Goal: Task Accomplishment & Management: Use online tool/utility

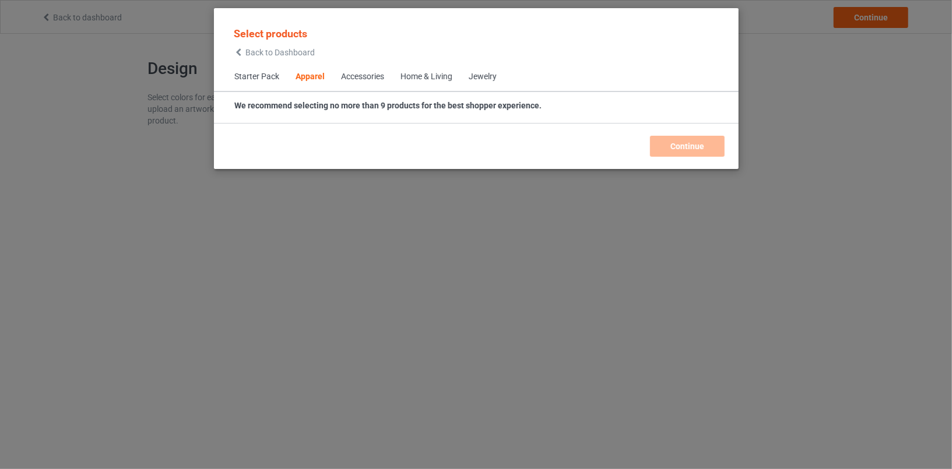
scroll to position [434, 0]
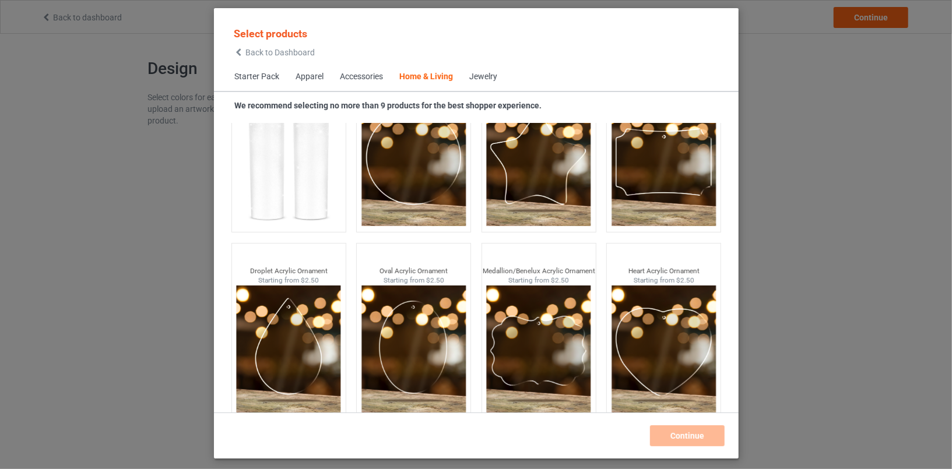
scroll to position [9162, 0]
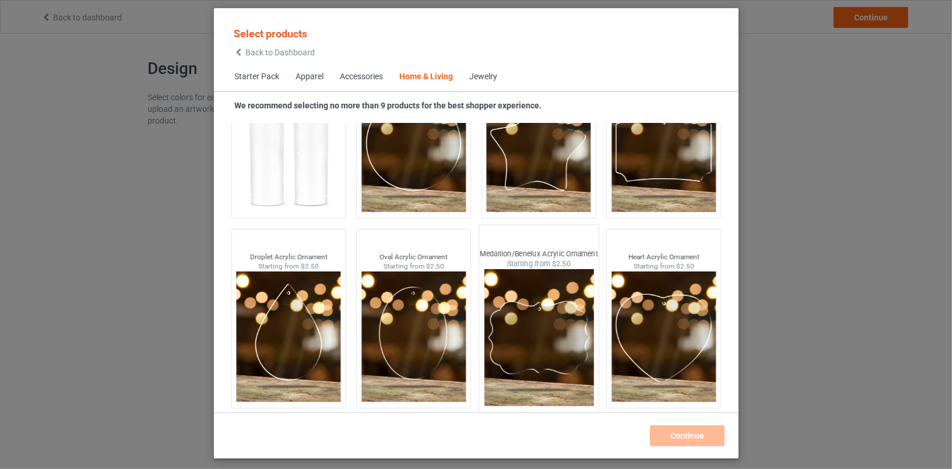
click at [537, 314] on img at bounding box center [539, 337] width 110 height 137
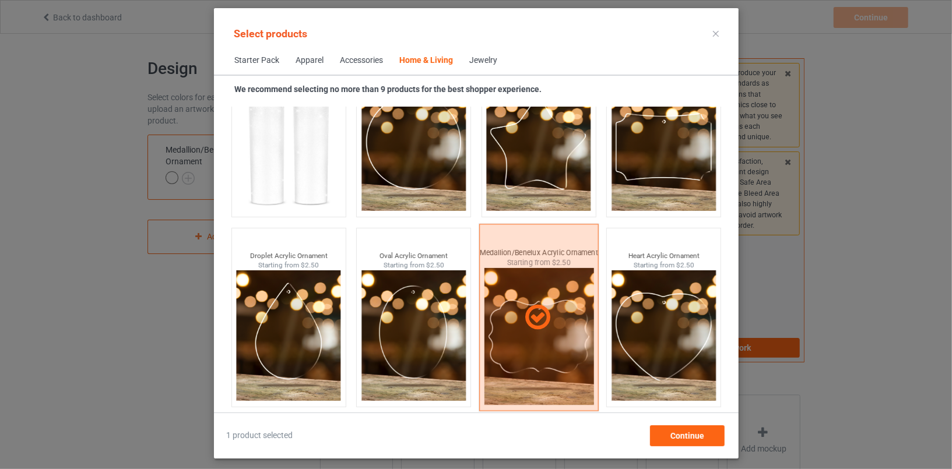
scroll to position [9146, 0]
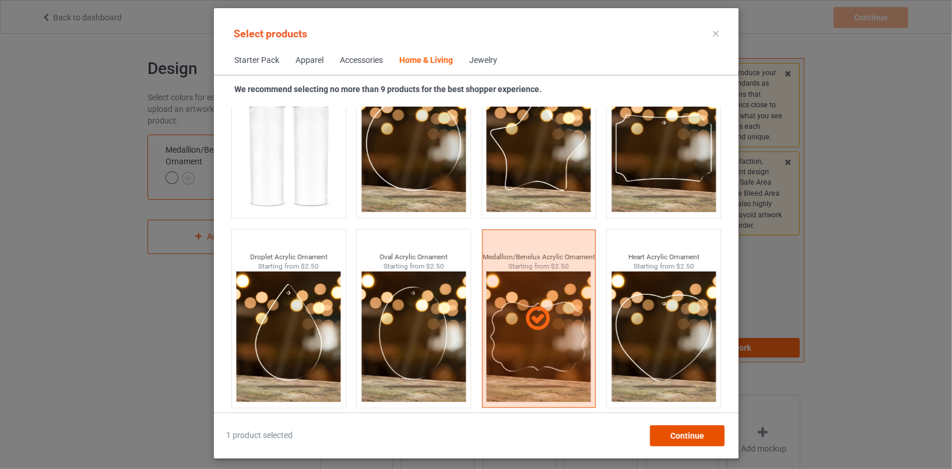
click at [677, 444] on div "Continue" at bounding box center [686, 436] width 75 height 21
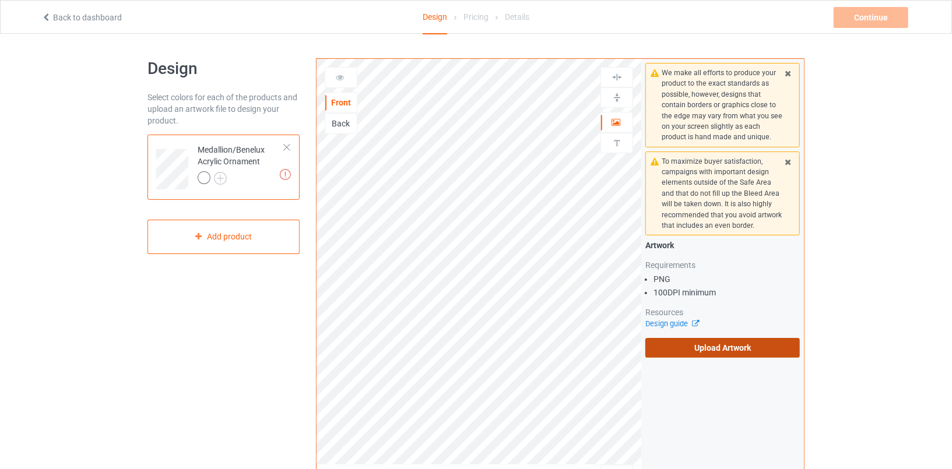
click at [716, 350] on label "Upload Artwork" at bounding box center [722, 348] width 154 height 20
click at [0, 0] on input "Upload Artwork" at bounding box center [0, 0] width 0 height 0
click at [725, 346] on label "Upload Artwork" at bounding box center [722, 348] width 154 height 20
click at [0, 0] on input "Upload Artwork" at bounding box center [0, 0] width 0 height 0
click at [805, 147] on div "Front Back Artwork This side does not support personalized text Print Guideline…" at bounding box center [560, 394] width 505 height 688
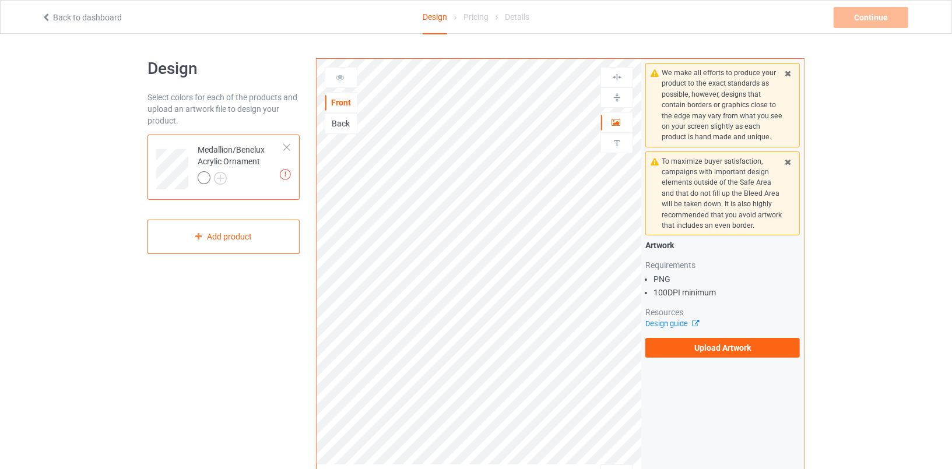
click at [691, 333] on div "Artwork Requirements PNG 100 DPI minimum Resources Design guide Upload Artwork" at bounding box center [722, 299] width 154 height 118
click at [689, 336] on div "Artwork Requirements PNG 100 DPI minimum Resources Design guide Upload Artwork" at bounding box center [722, 299] width 154 height 118
click at [683, 349] on label "Upload Artwork" at bounding box center [722, 348] width 154 height 20
click at [0, 0] on input "Upload Artwork" at bounding box center [0, 0] width 0 height 0
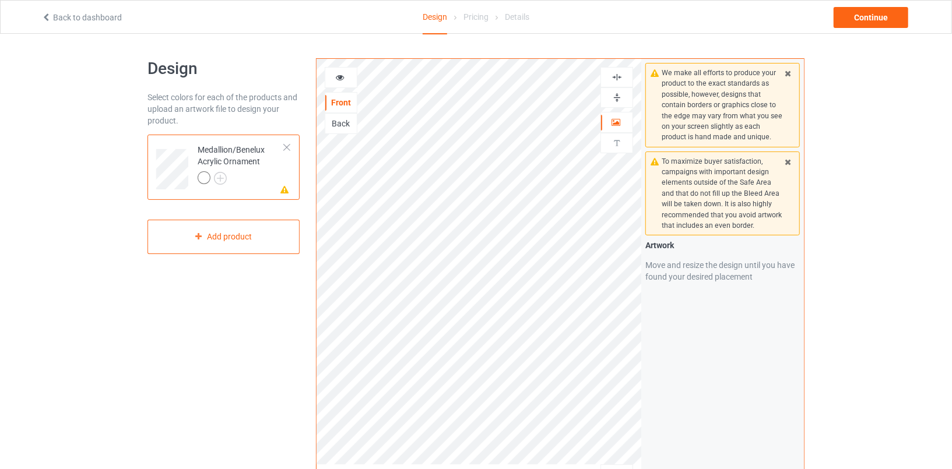
click at [340, 78] on icon at bounding box center [340, 76] width 10 height 8
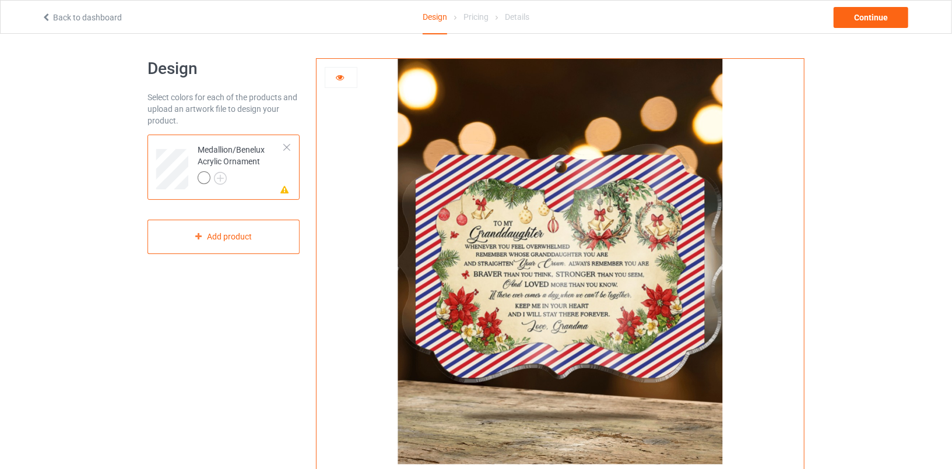
click at [341, 79] on icon at bounding box center [340, 76] width 10 height 8
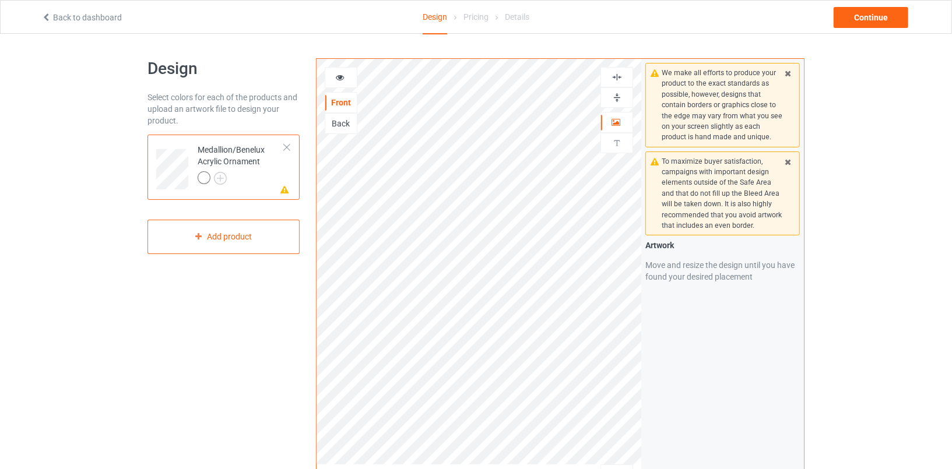
click at [615, 93] on img at bounding box center [617, 97] width 11 height 11
click at [629, 74] on div at bounding box center [616, 77] width 31 height 11
click at [628, 74] on div at bounding box center [616, 77] width 31 height 11
click at [611, 74] on div at bounding box center [616, 77] width 31 height 11
click at [350, 73] on div at bounding box center [340, 78] width 31 height 12
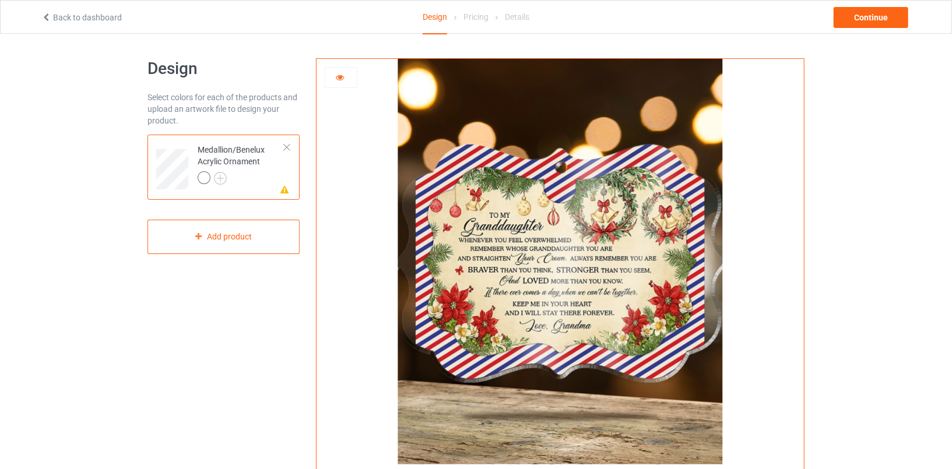
click at [335, 76] on icon at bounding box center [340, 76] width 10 height 8
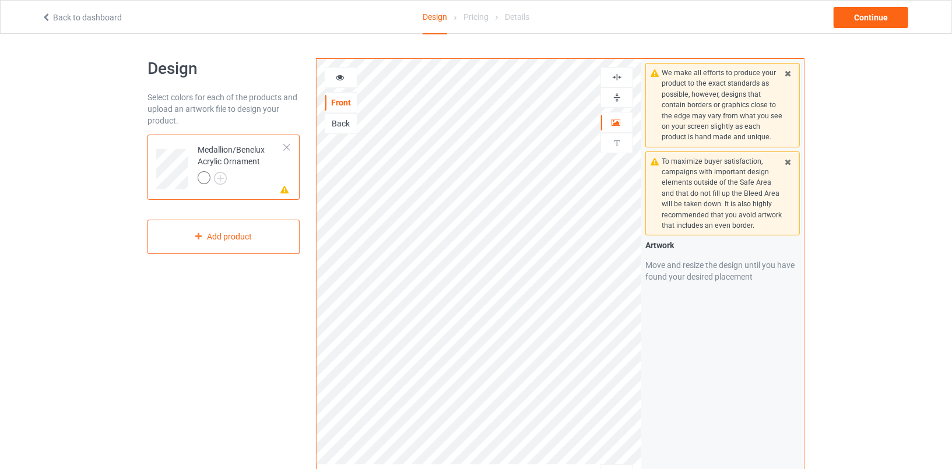
click at [339, 73] on icon at bounding box center [340, 76] width 10 height 8
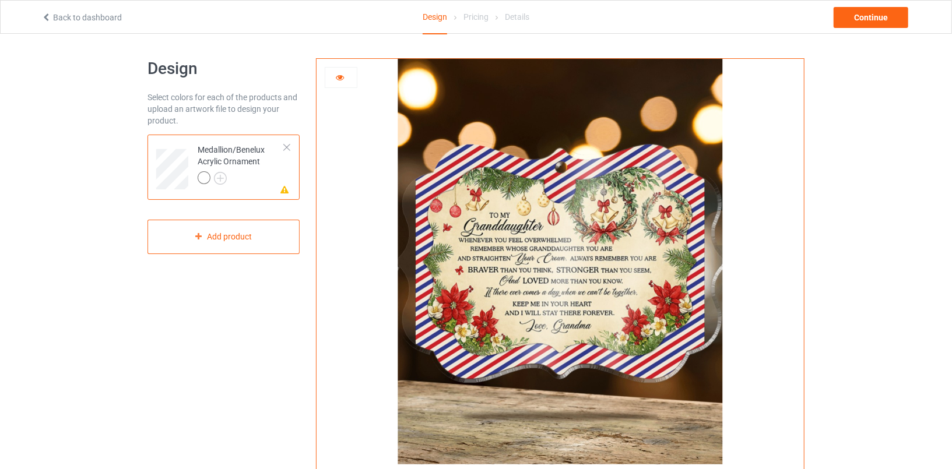
click at [339, 73] on icon at bounding box center [340, 76] width 10 height 8
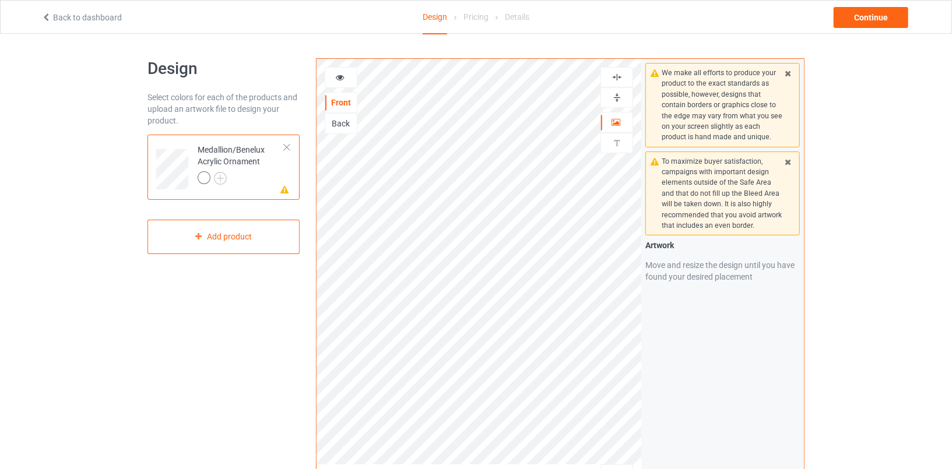
click at [339, 118] on div "Back" at bounding box center [340, 124] width 31 height 12
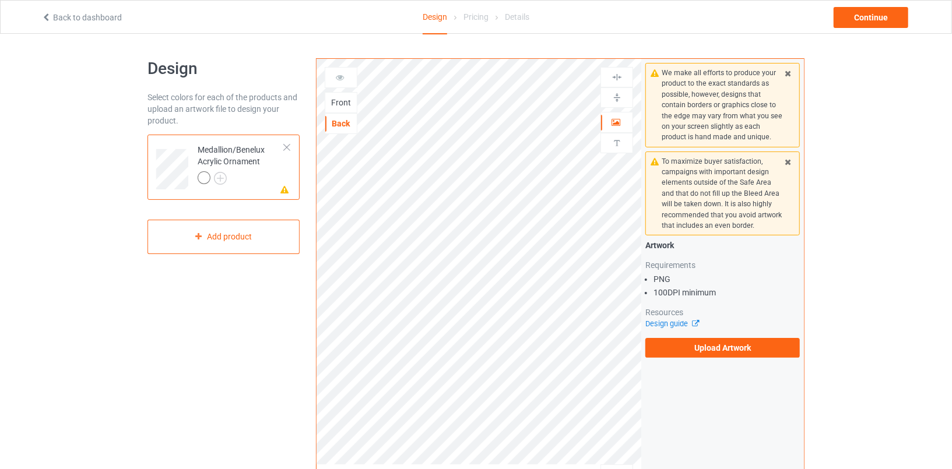
click at [347, 80] on div at bounding box center [340, 78] width 31 height 12
click at [339, 109] on div "Front" at bounding box center [341, 102] width 33 height 21
click at [339, 104] on div "Front" at bounding box center [340, 103] width 31 height 12
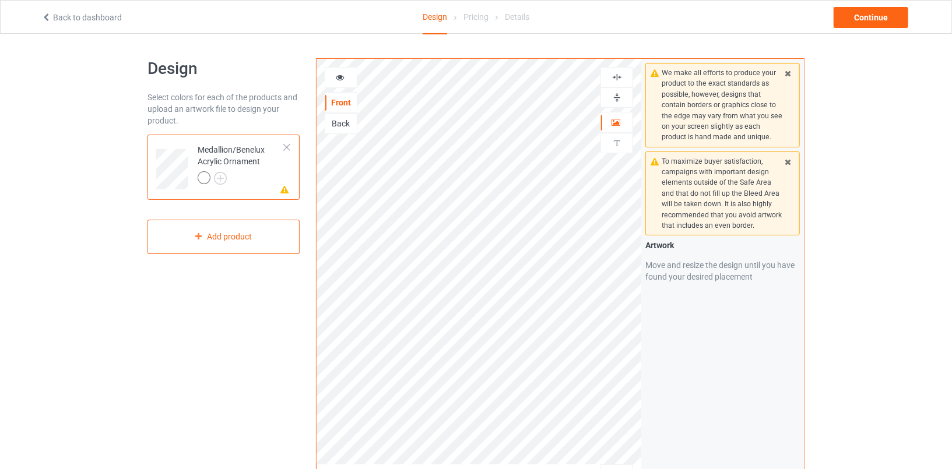
click at [342, 73] on icon at bounding box center [340, 76] width 10 height 8
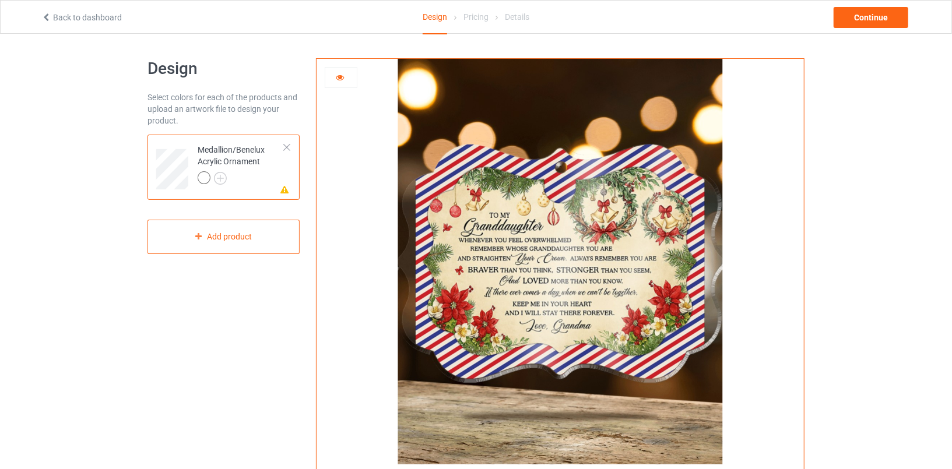
click at [340, 111] on div at bounding box center [560, 262] width 487 height 406
click at [340, 80] on icon at bounding box center [340, 76] width 10 height 8
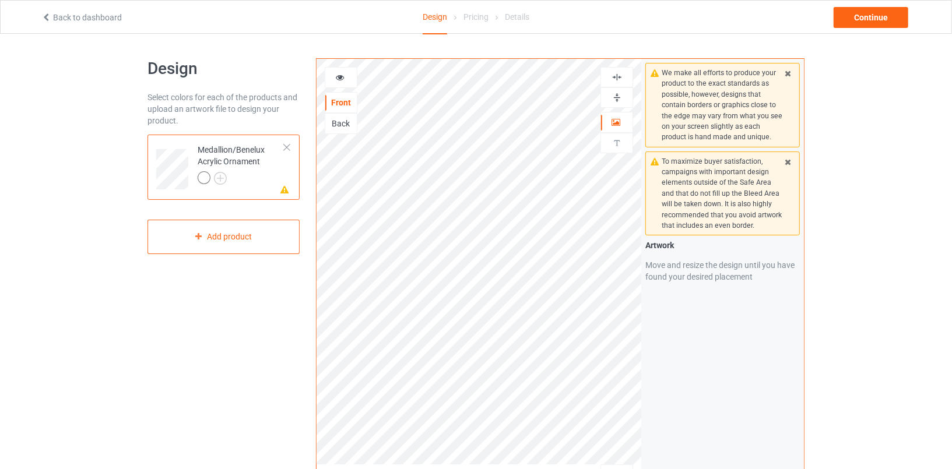
click at [338, 118] on div "Back" at bounding box center [340, 124] width 31 height 12
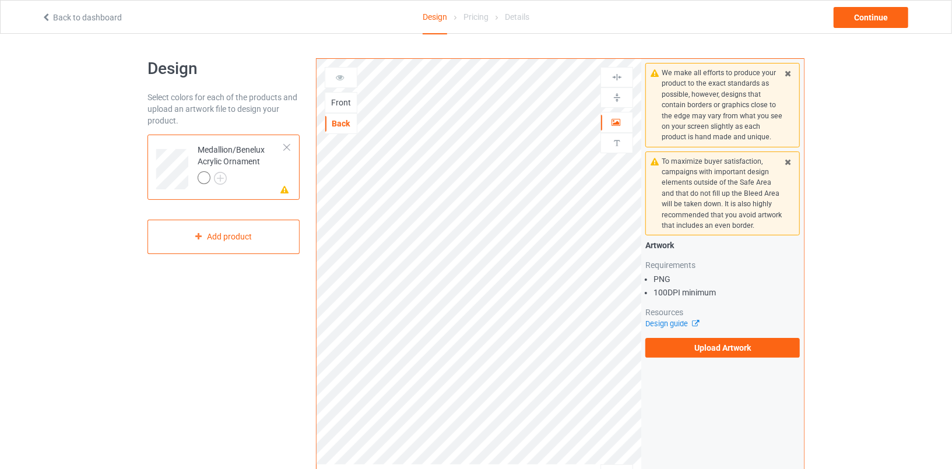
click at [347, 81] on div at bounding box center [340, 78] width 31 height 12
click at [342, 106] on div "Front" at bounding box center [340, 103] width 31 height 12
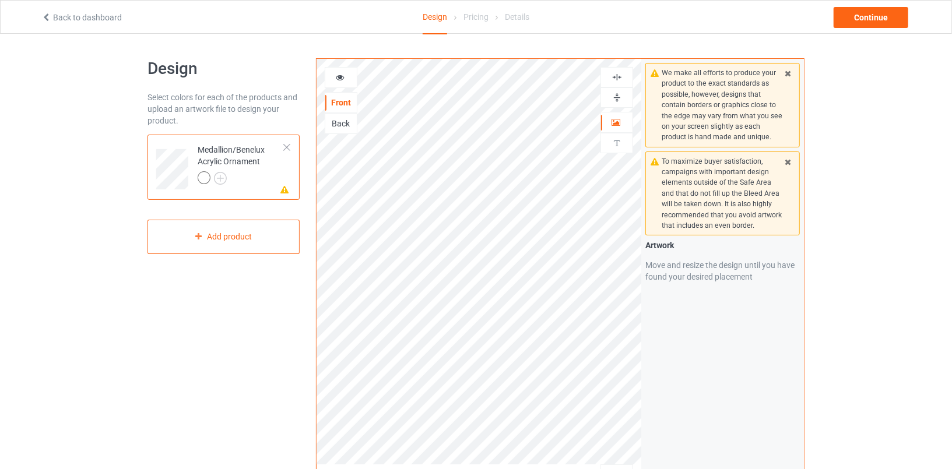
click at [55, 19] on link "Back to dashboard" at bounding box center [81, 17] width 80 height 9
click at [704, 341] on div "We make all efforts to produce your product to the exact standards as possible,…" at bounding box center [722, 280] width 163 height 443
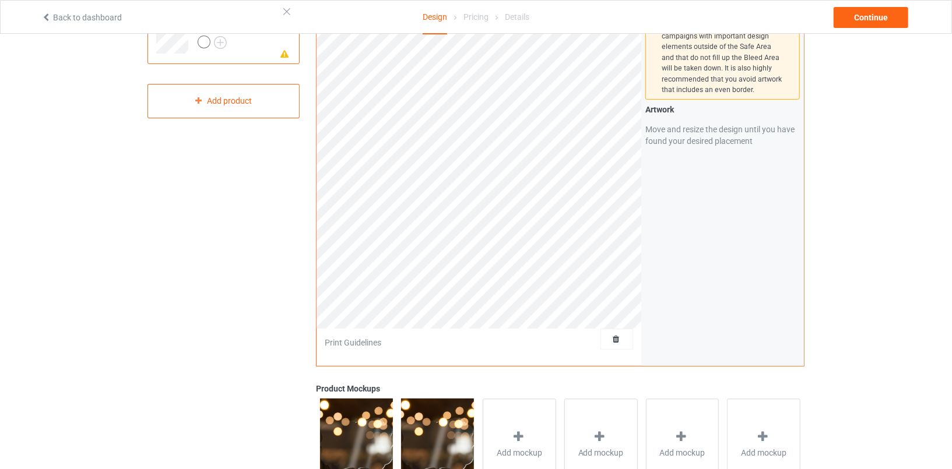
scroll to position [3, 0]
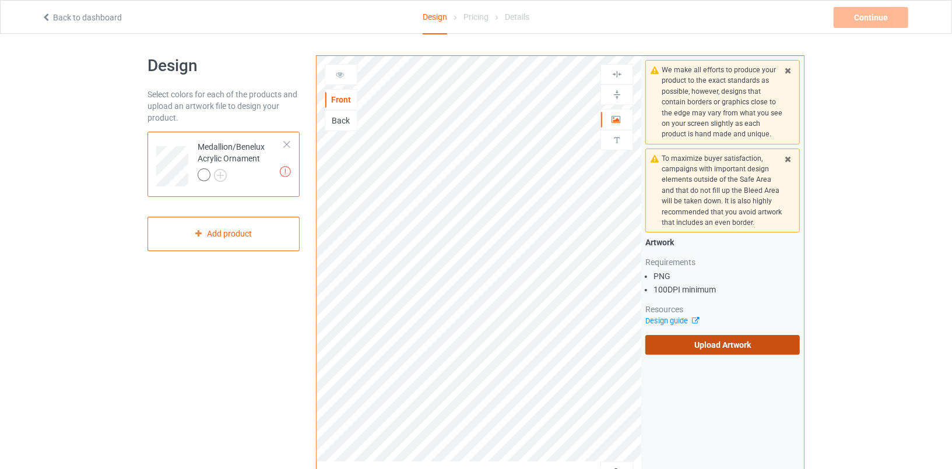
click at [724, 347] on label "Upload Artwork" at bounding box center [722, 345] width 154 height 20
click at [0, 0] on input "Upload Artwork" at bounding box center [0, 0] width 0 height 0
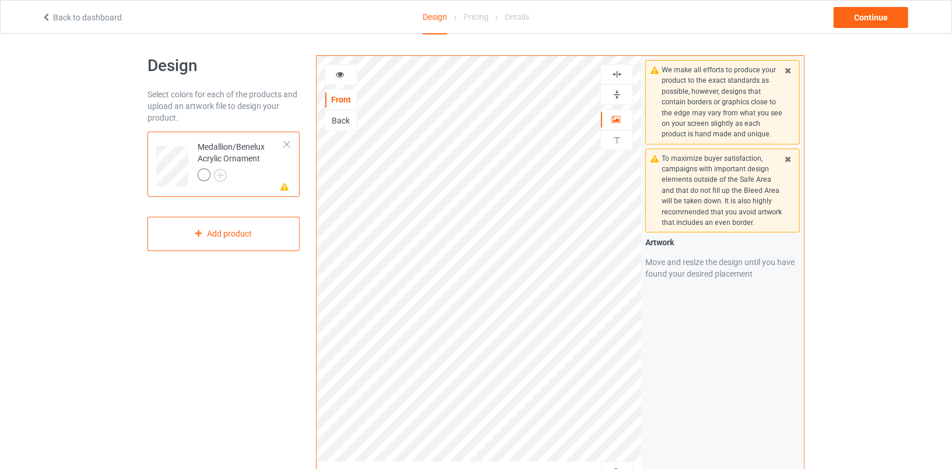
click at [336, 73] on icon at bounding box center [340, 73] width 10 height 8
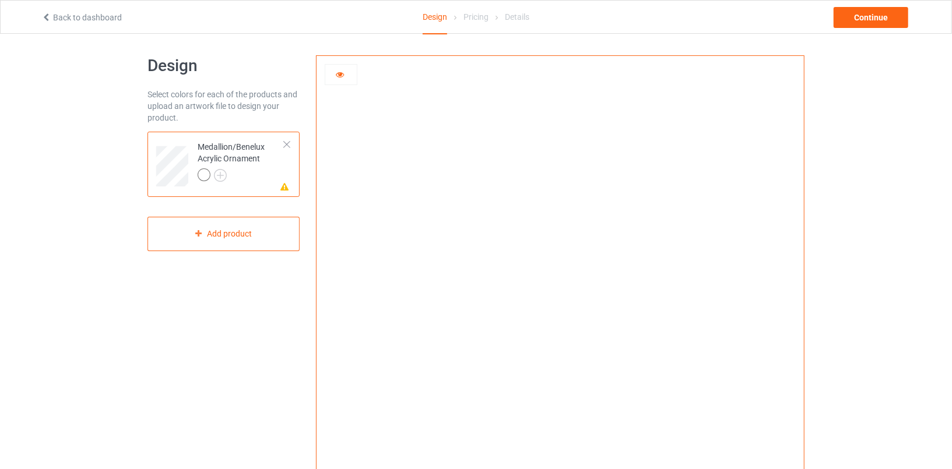
click at [342, 77] on icon at bounding box center [340, 73] width 10 height 8
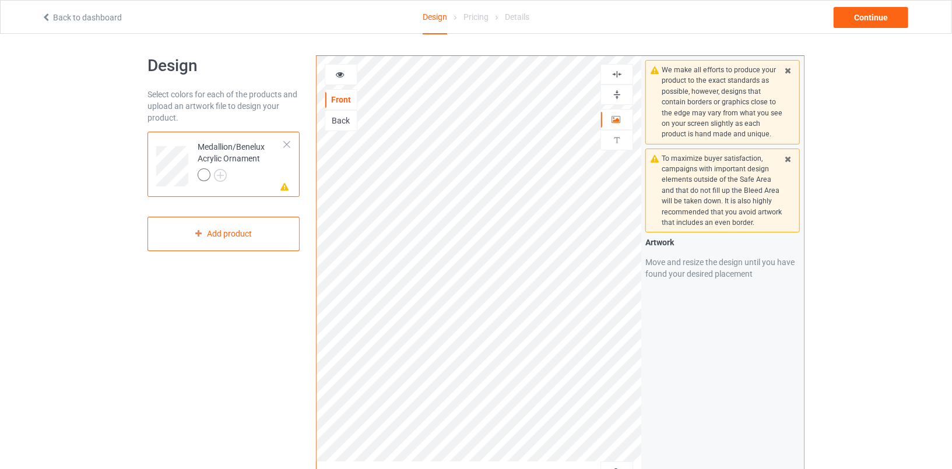
click at [342, 74] on icon at bounding box center [340, 73] width 10 height 8
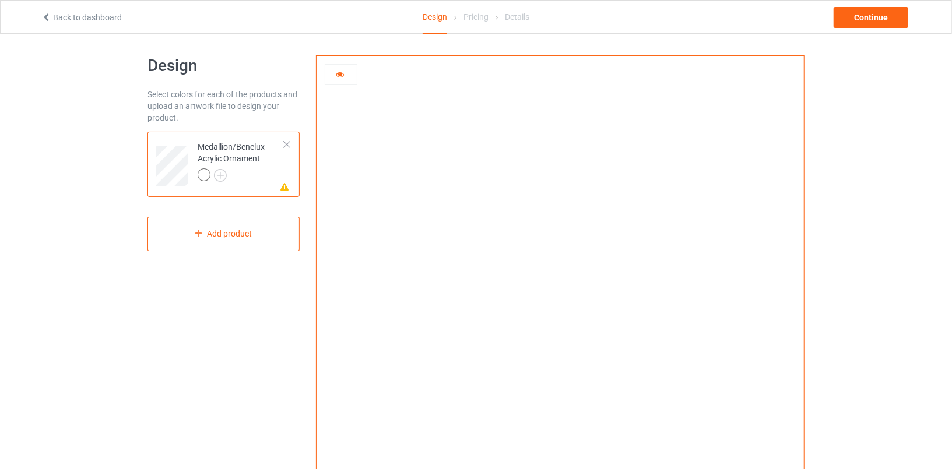
click at [342, 74] on icon at bounding box center [340, 73] width 10 height 8
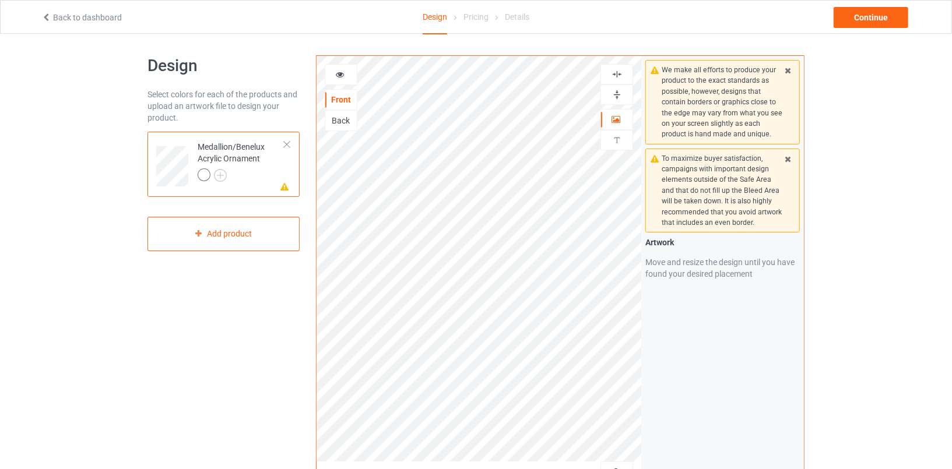
click at [620, 93] on img at bounding box center [617, 94] width 11 height 11
click at [620, 72] on img at bounding box center [617, 74] width 11 height 11
click at [335, 72] on icon at bounding box center [340, 73] width 10 height 8
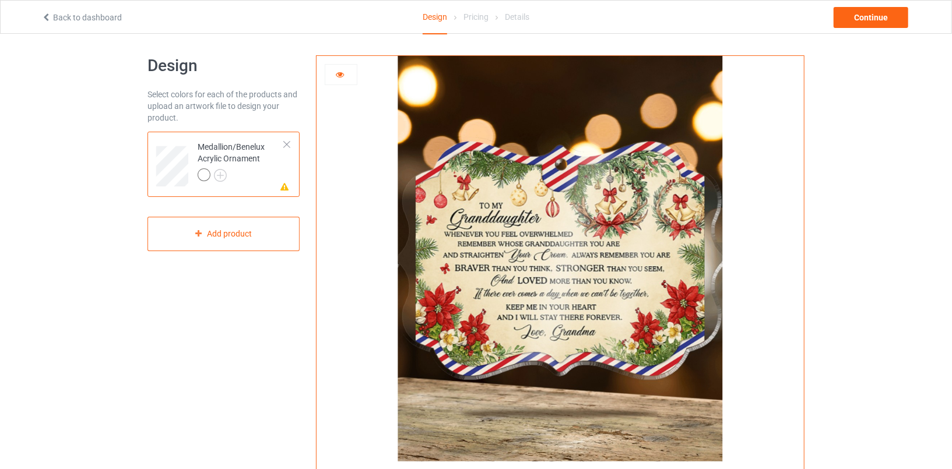
click at [340, 72] on icon at bounding box center [340, 73] width 10 height 8
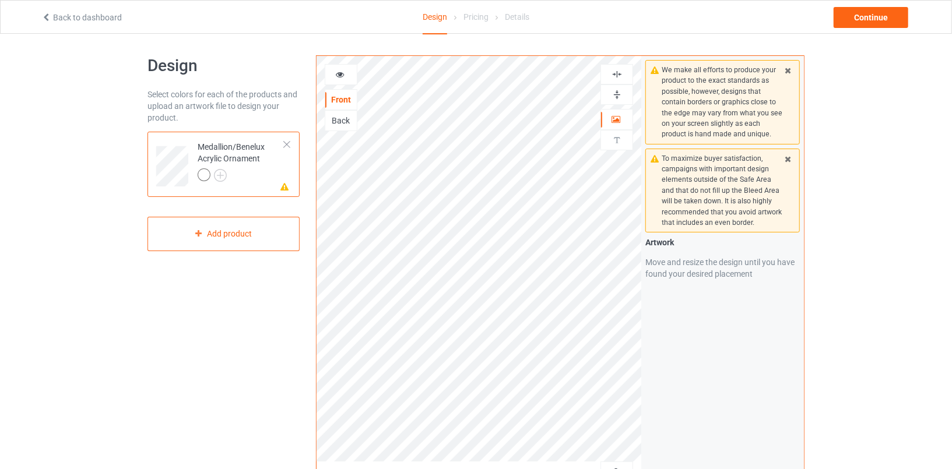
click at [624, 92] on div at bounding box center [616, 94] width 31 height 11
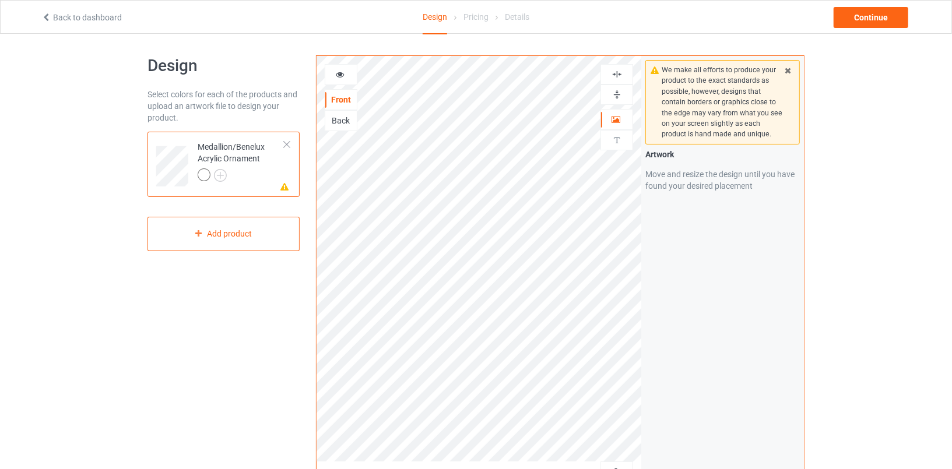
click at [617, 72] on img at bounding box center [617, 74] width 11 height 11
click at [339, 72] on icon at bounding box center [340, 73] width 10 height 8
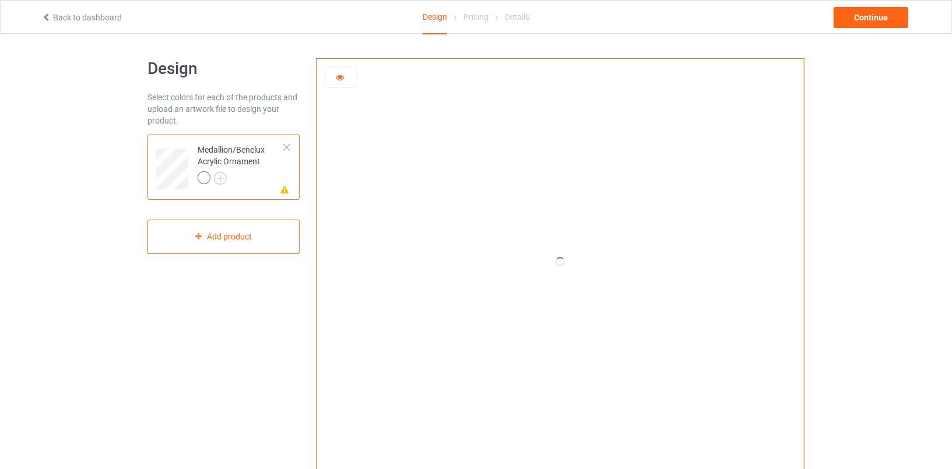
click at [338, 85] on div at bounding box center [341, 77] width 33 height 21
click at [341, 79] on icon at bounding box center [340, 76] width 10 height 8
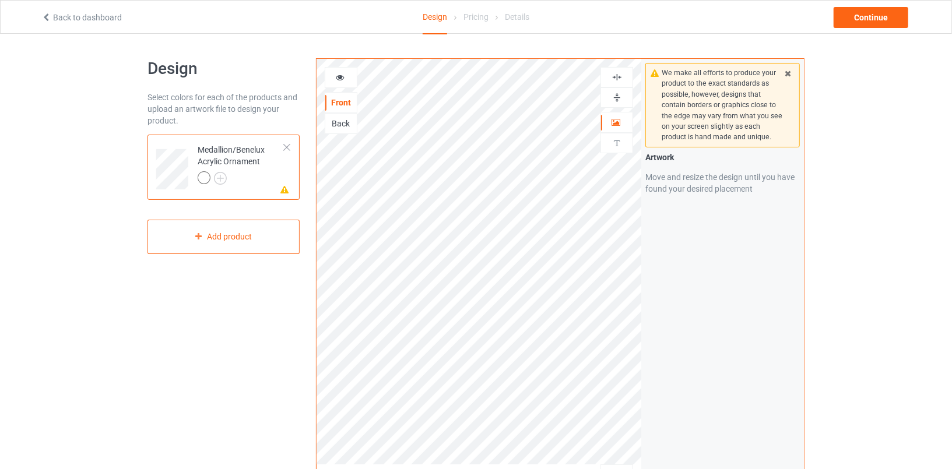
click at [341, 79] on icon at bounding box center [340, 76] width 10 height 8
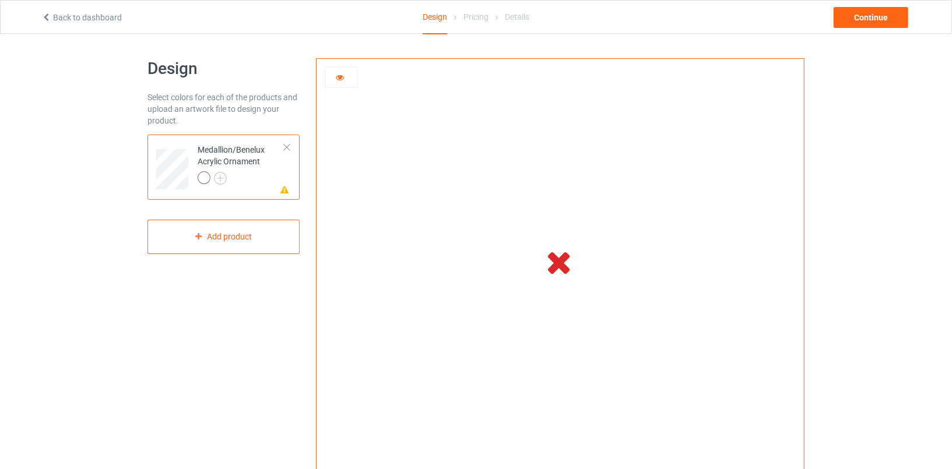
click at [349, 85] on div at bounding box center [341, 77] width 33 height 21
click at [347, 85] on div at bounding box center [341, 77] width 33 height 21
click at [345, 84] on div at bounding box center [341, 77] width 33 height 21
click at [342, 79] on icon at bounding box center [340, 76] width 10 height 8
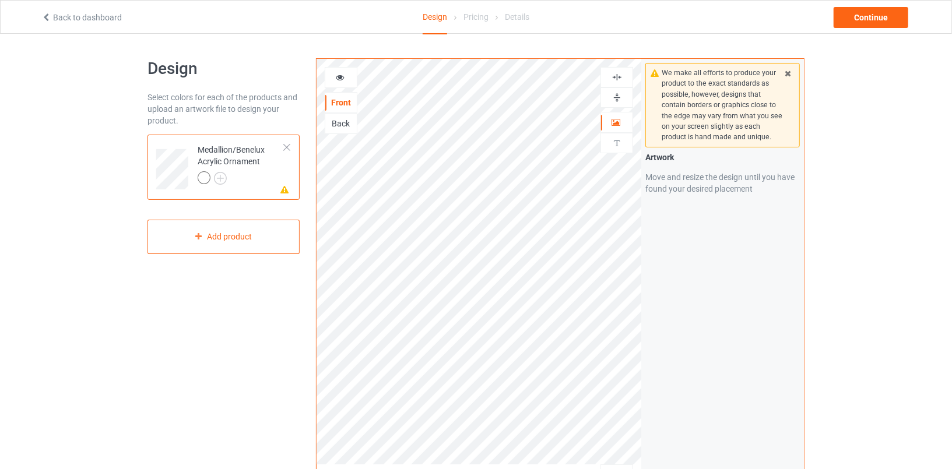
click at [342, 79] on icon at bounding box center [340, 76] width 10 height 8
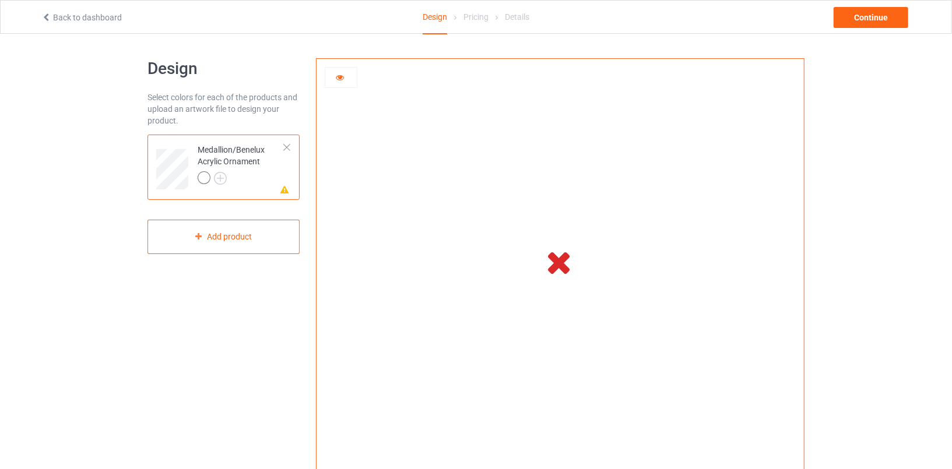
click at [533, 260] on td at bounding box center [560, 262] width 325 height 406
click at [339, 87] on div at bounding box center [341, 79] width 33 height 25
click at [339, 75] on icon at bounding box center [340, 76] width 10 height 8
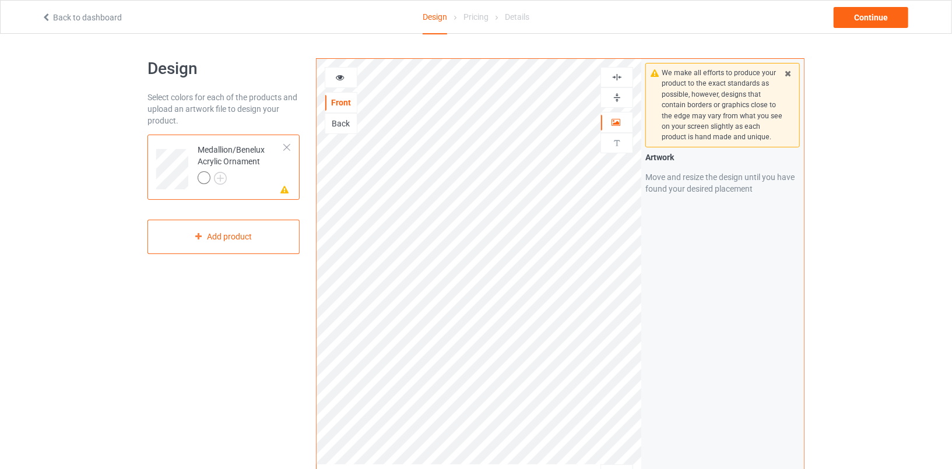
click at [109, 20] on link "Back to dashboard" at bounding box center [81, 17] width 80 height 9
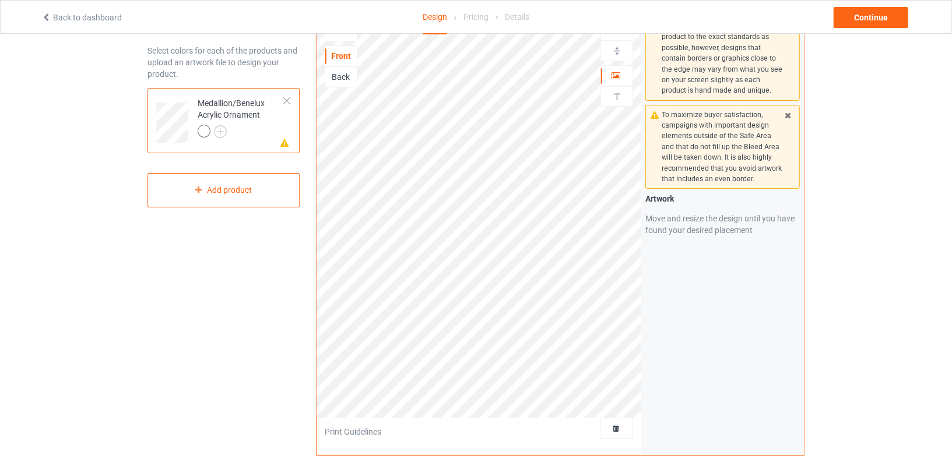
scroll to position [15, 0]
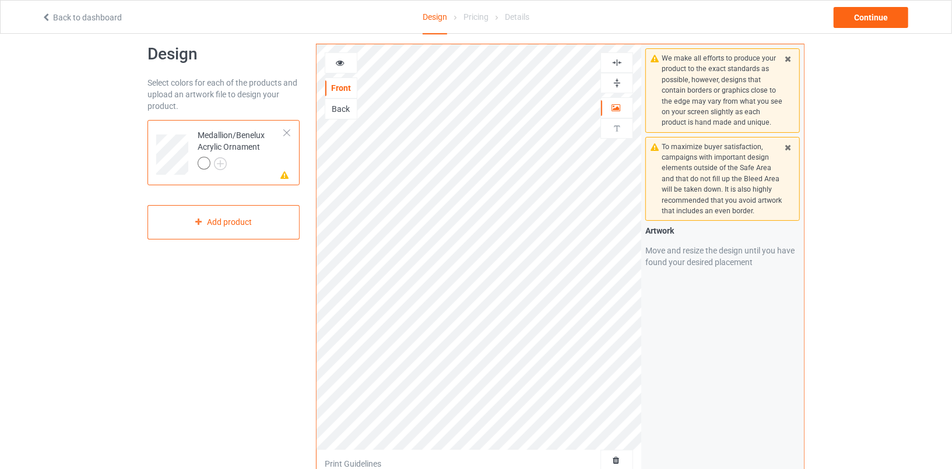
click at [343, 64] on icon at bounding box center [340, 61] width 10 height 8
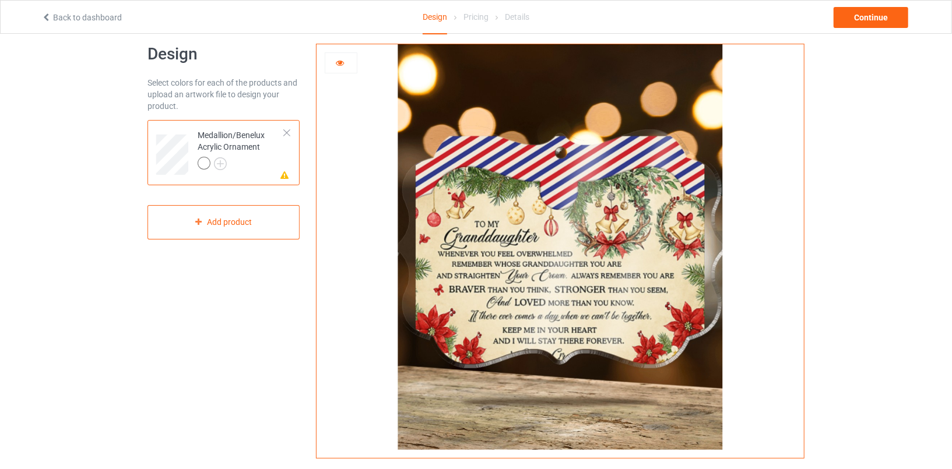
click at [69, 17] on link "Back to dashboard" at bounding box center [81, 17] width 80 height 9
